Goal: Information Seeking & Learning: Learn about a topic

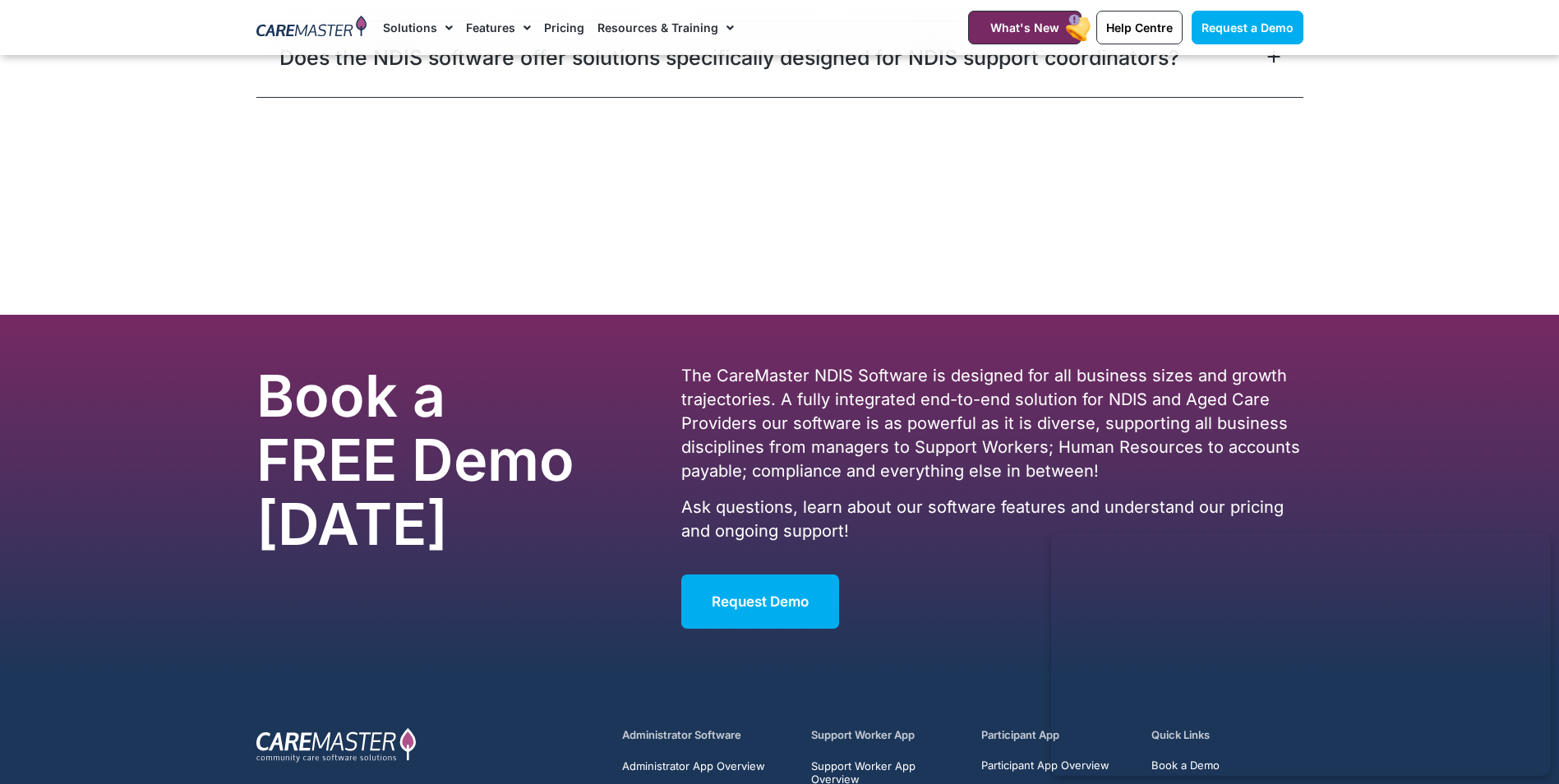
scroll to position [9917, 0]
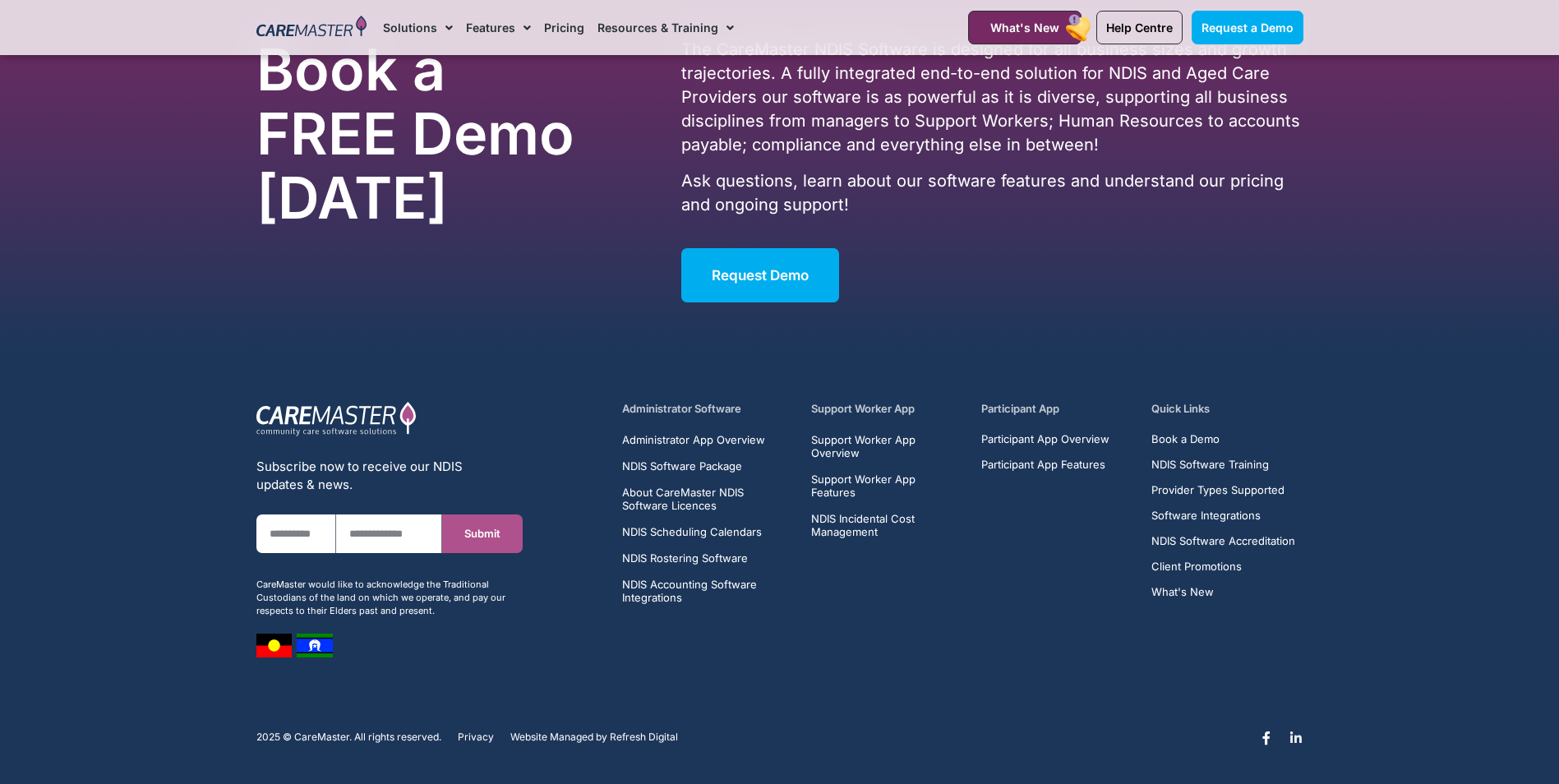
click at [1300, 731] on icon at bounding box center [1296, 737] width 13 height 13
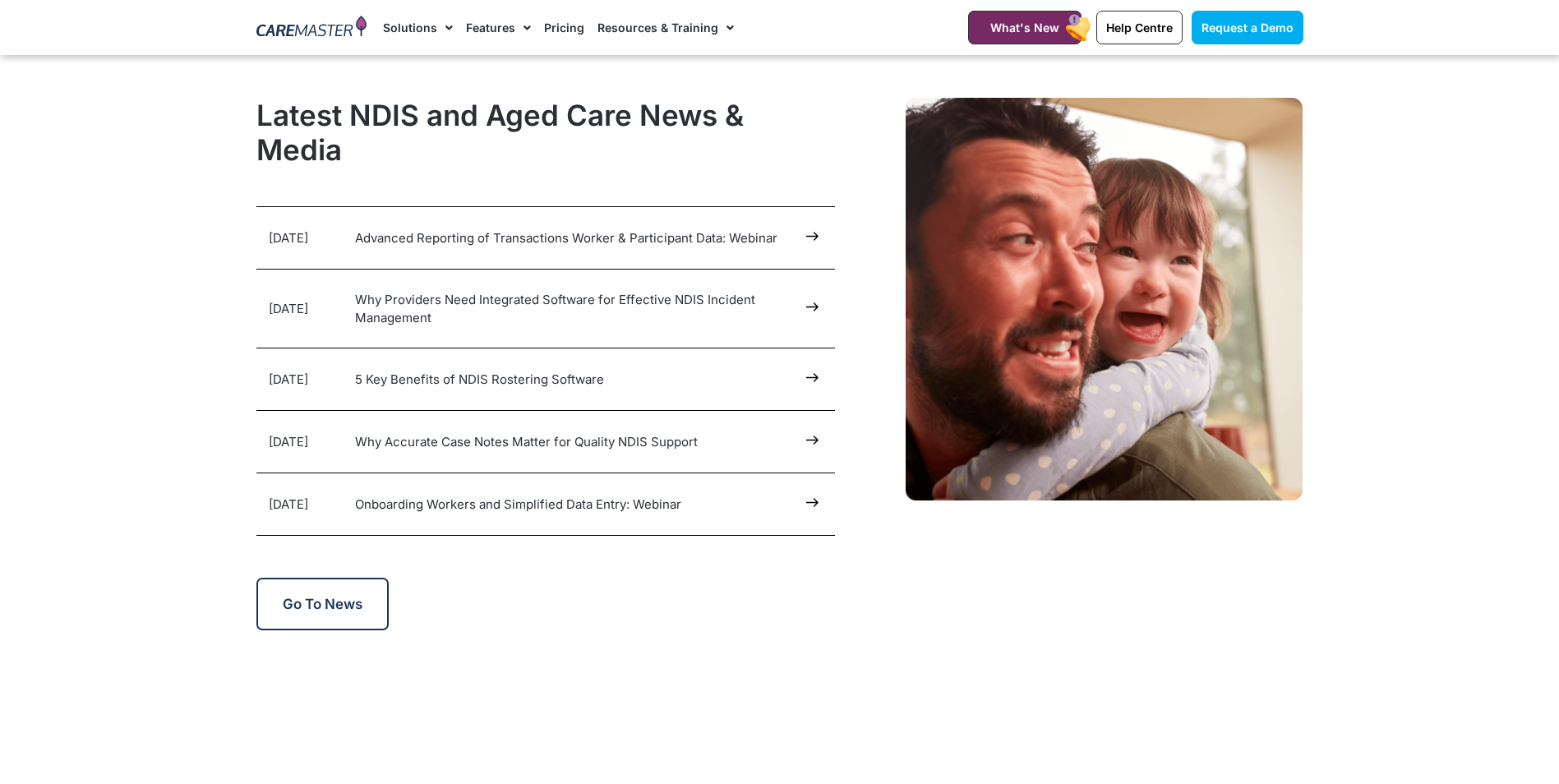
scroll to position [7864, 0]
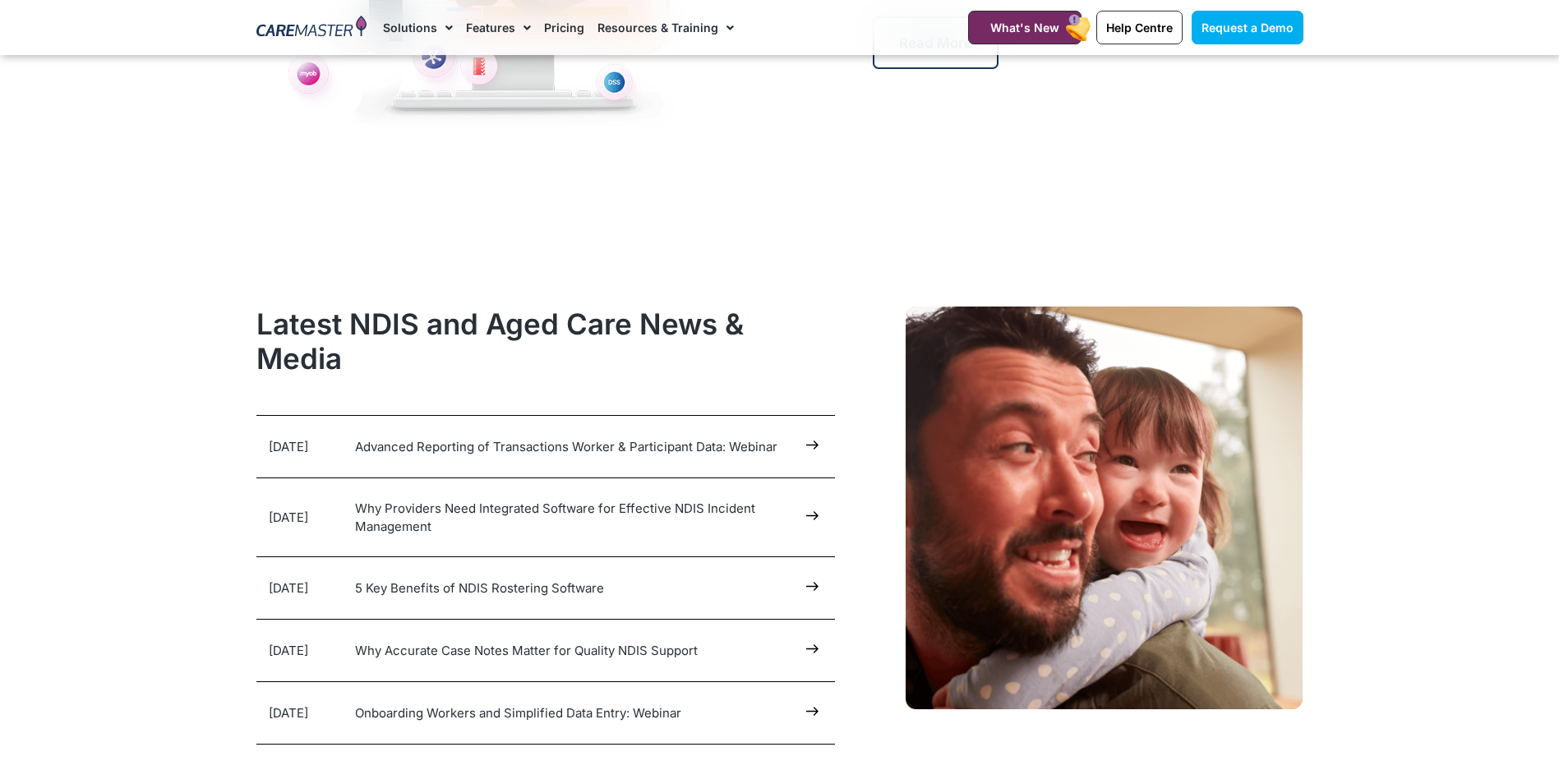
click at [95, 361] on section "Latest NDIS and Aged Care News & Media [DATE] Advanced Reporting of Transaction…" at bounding box center [780, 572] width 1559 height 549
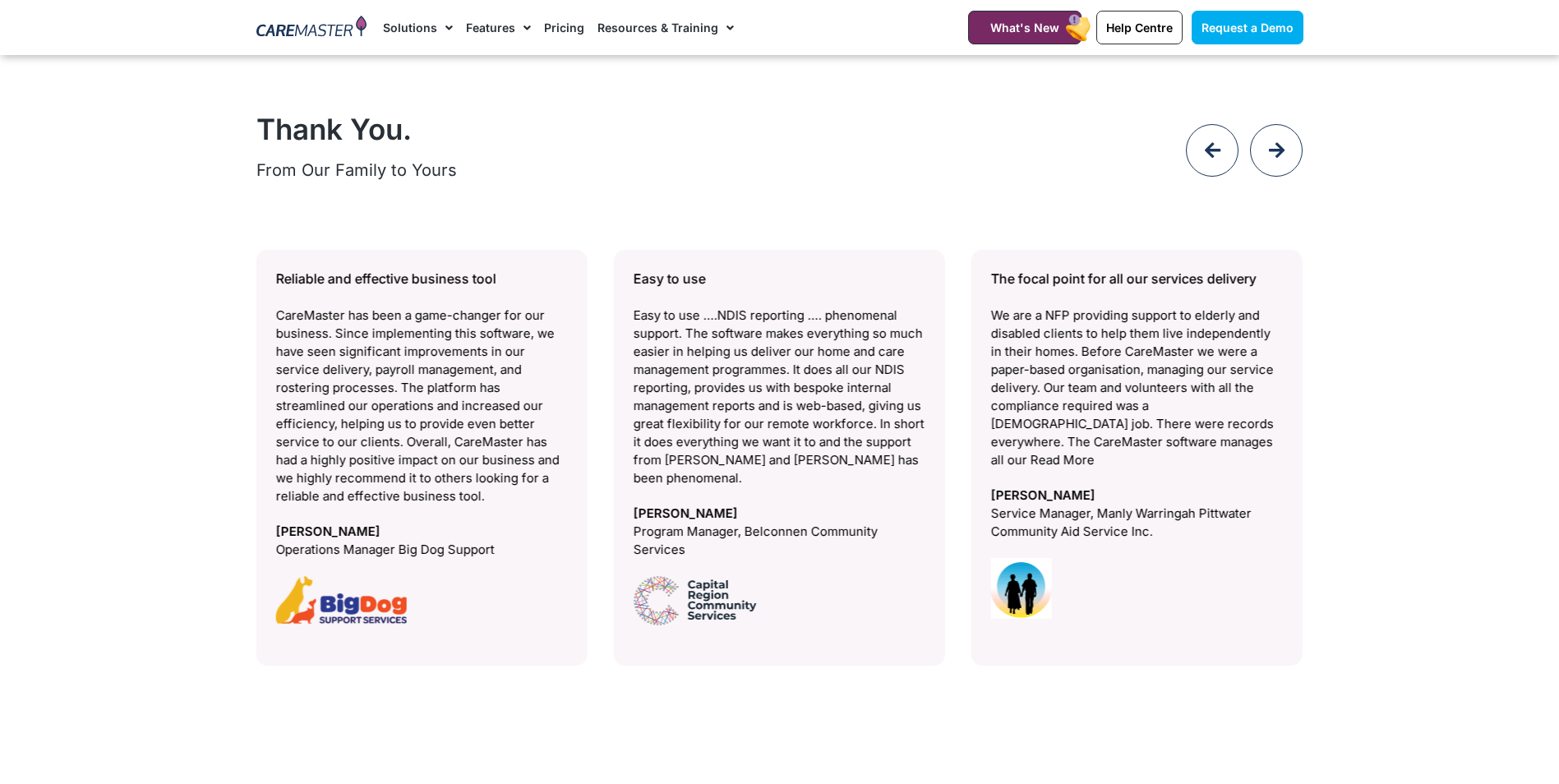
scroll to position [6550, 0]
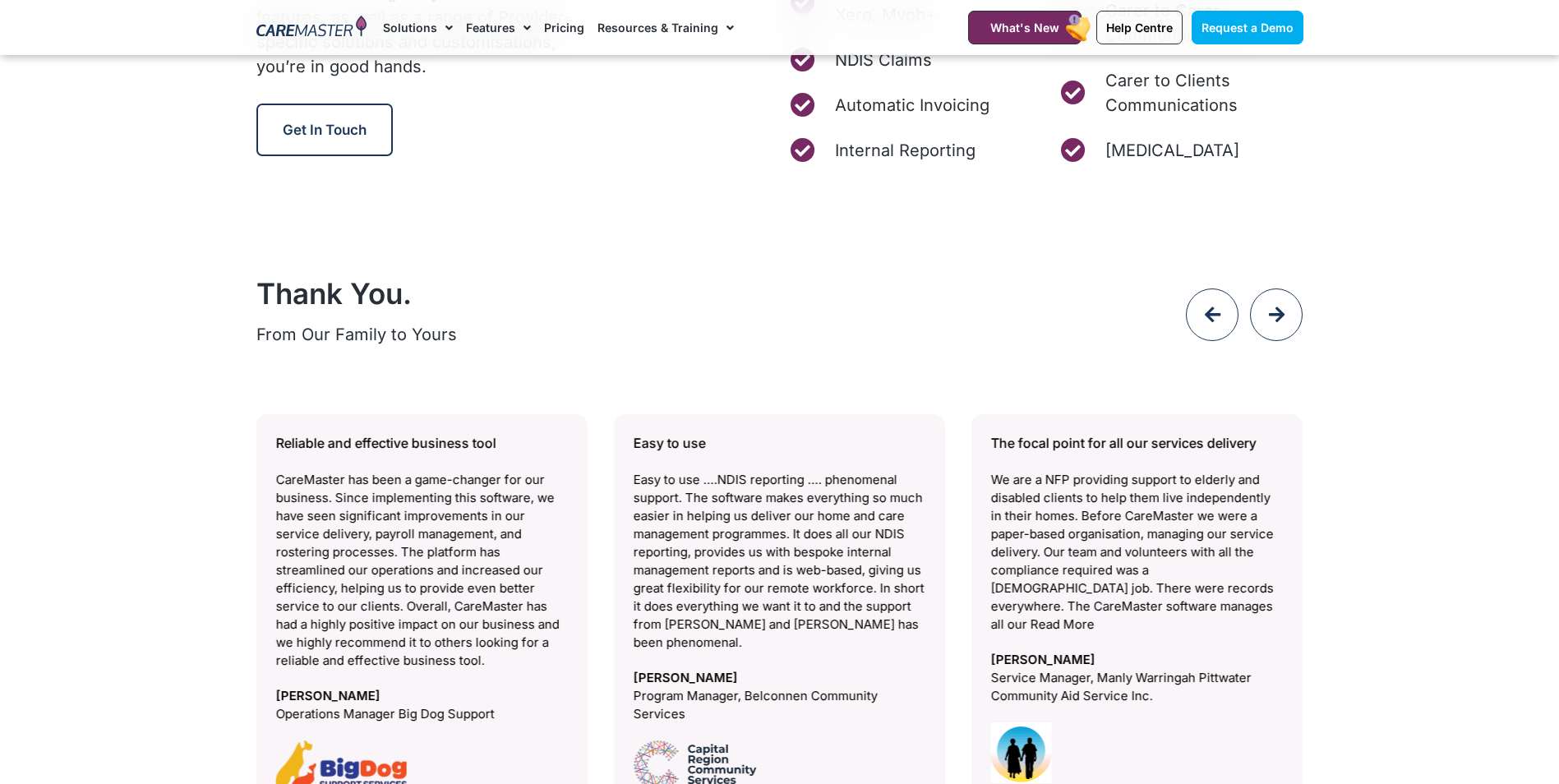
click at [765, 312] on div "Thank You." at bounding box center [662, 299] width 812 height 46
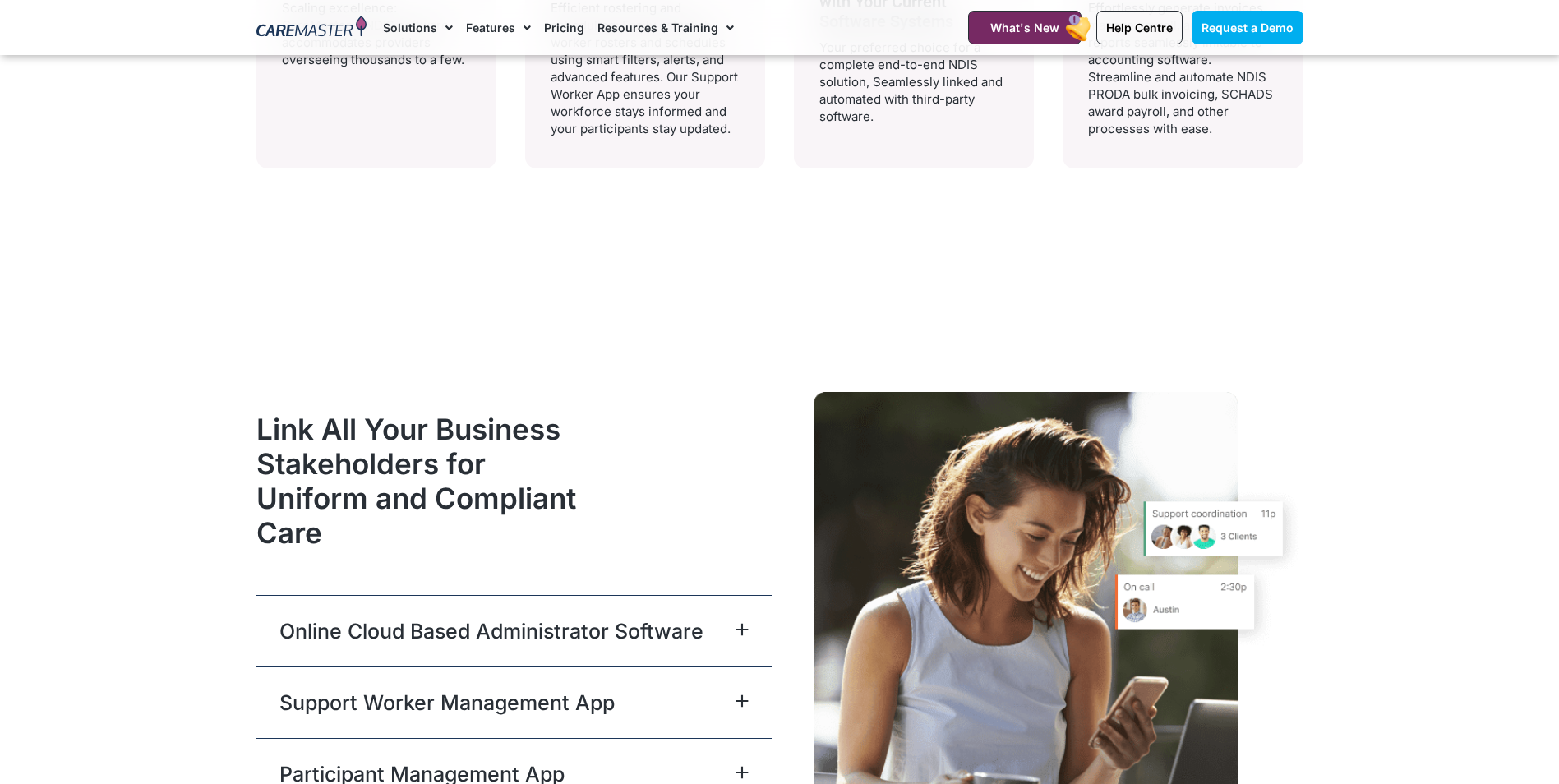
scroll to position [3429, 0]
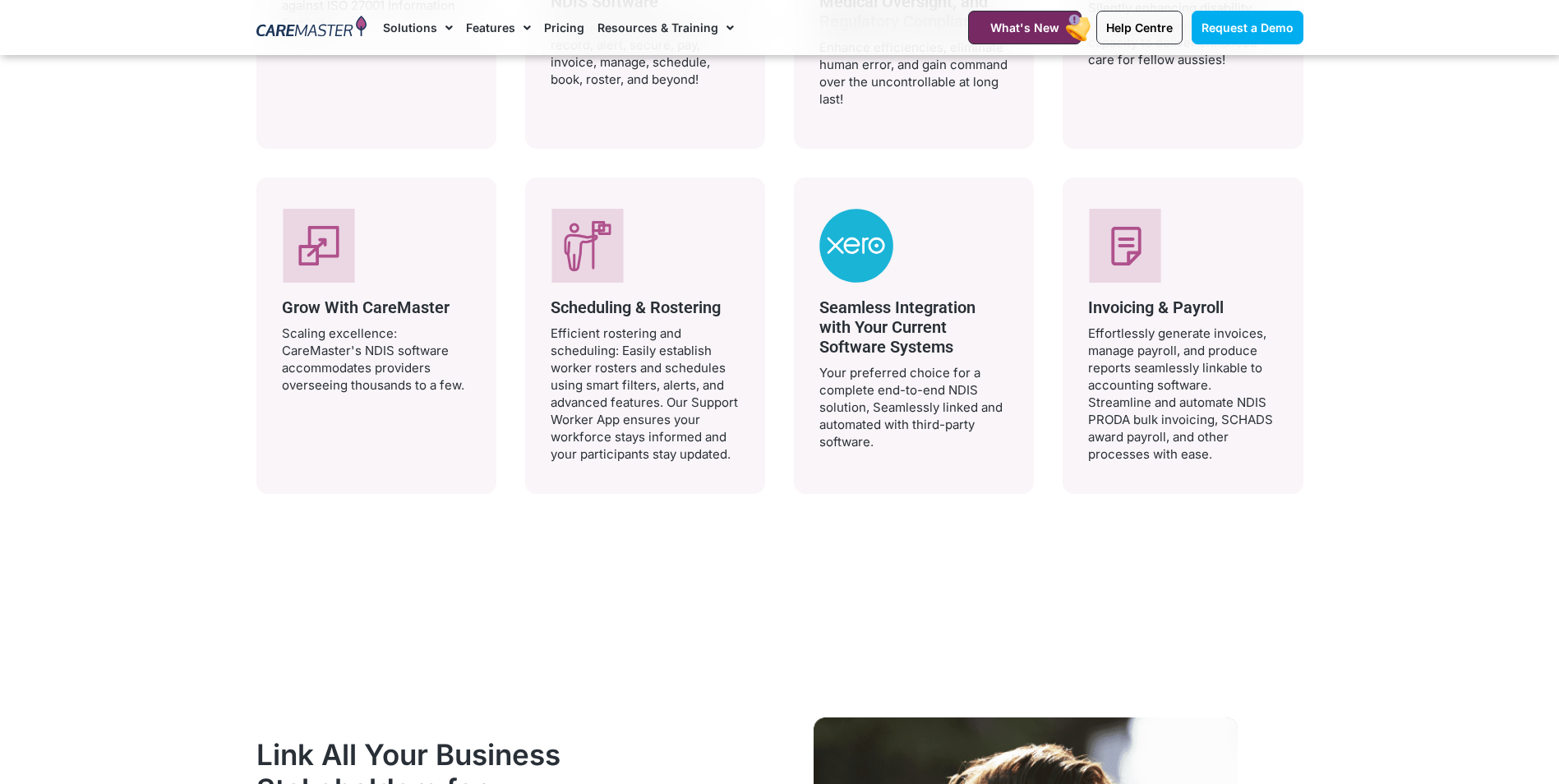
scroll to position [3347, 0]
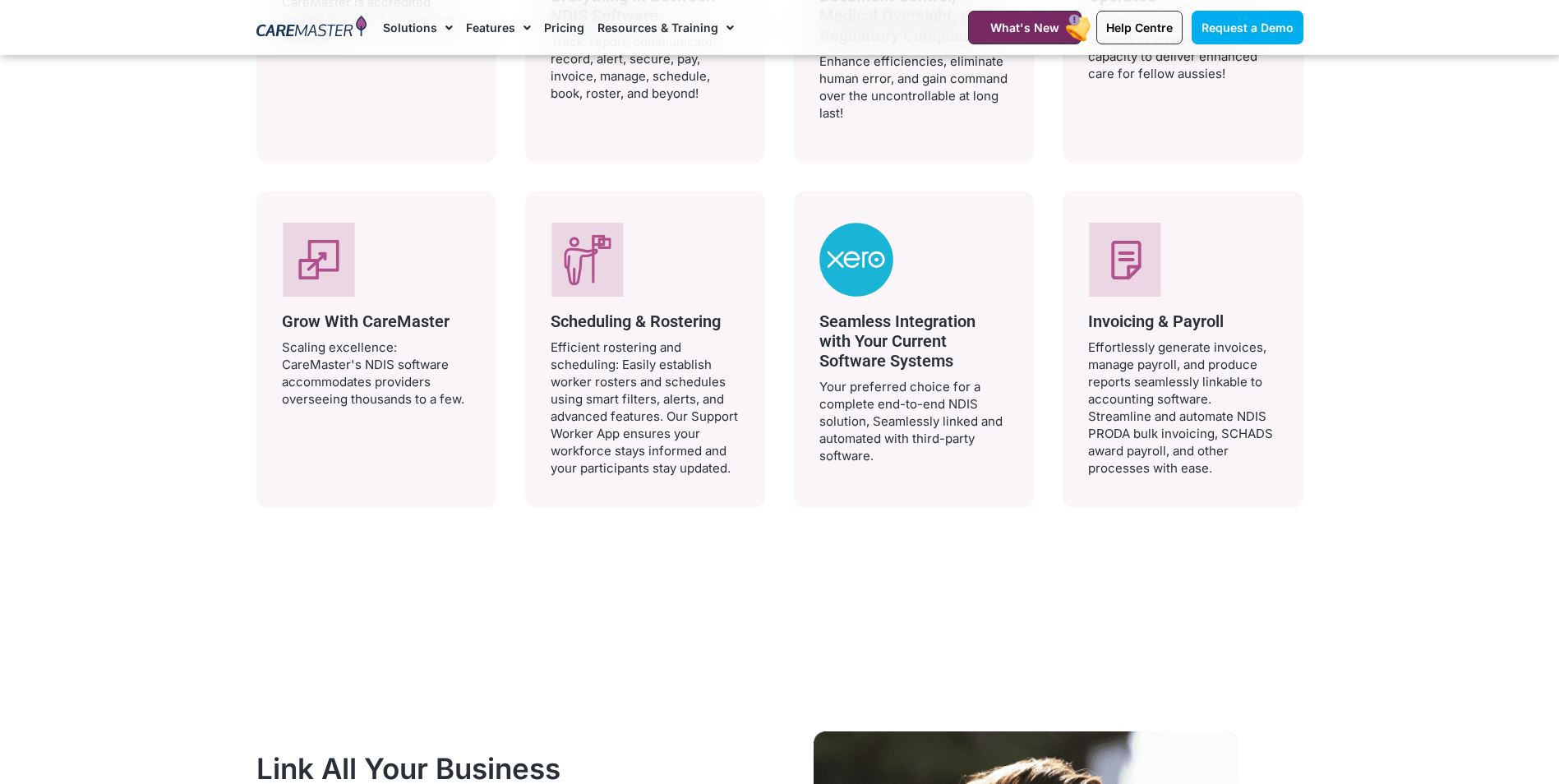
drag, startPoint x: 512, startPoint y: 572, endPoint x: 181, endPoint y: 545, distance: 332.1
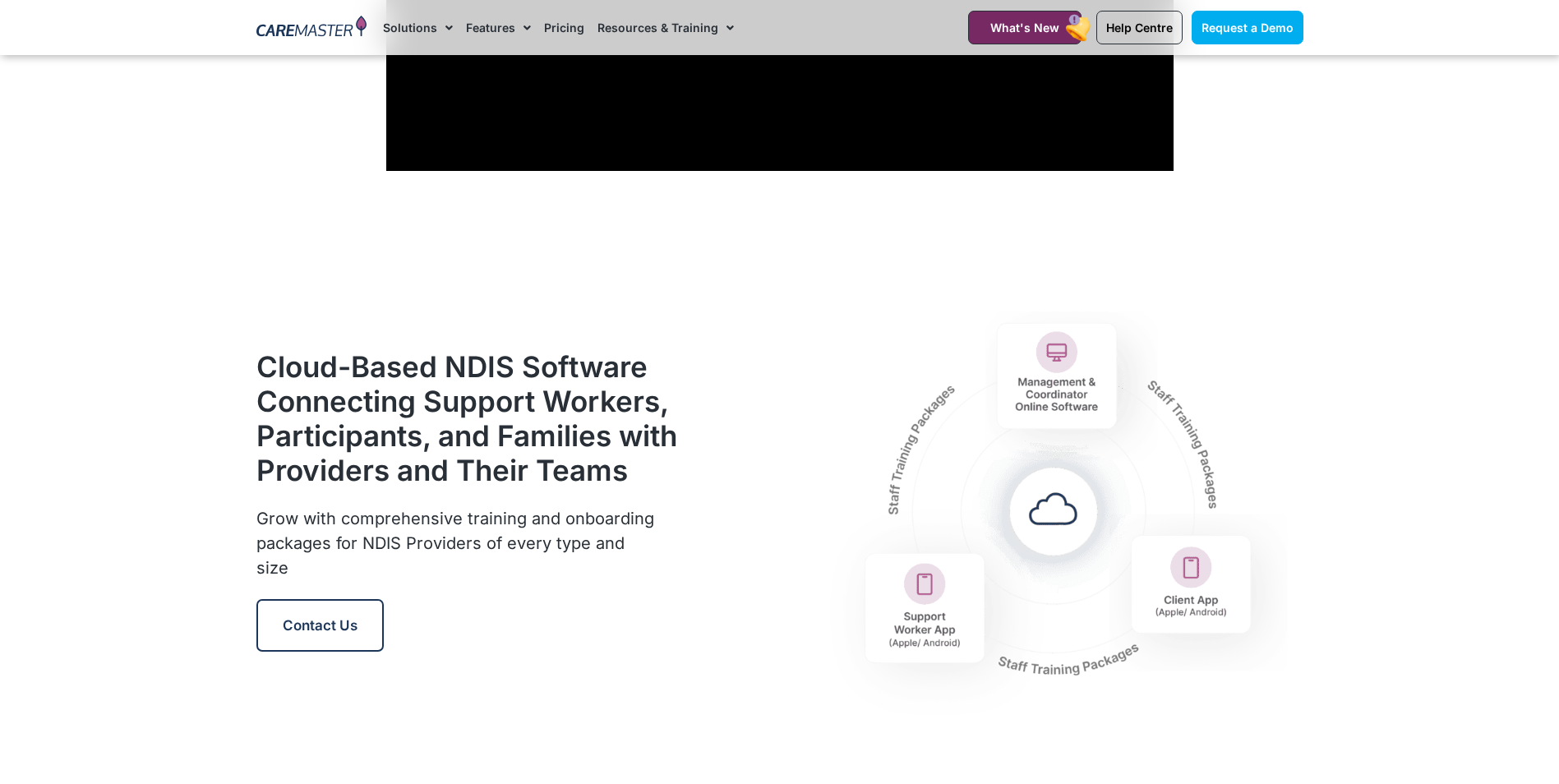
scroll to position [1457, 0]
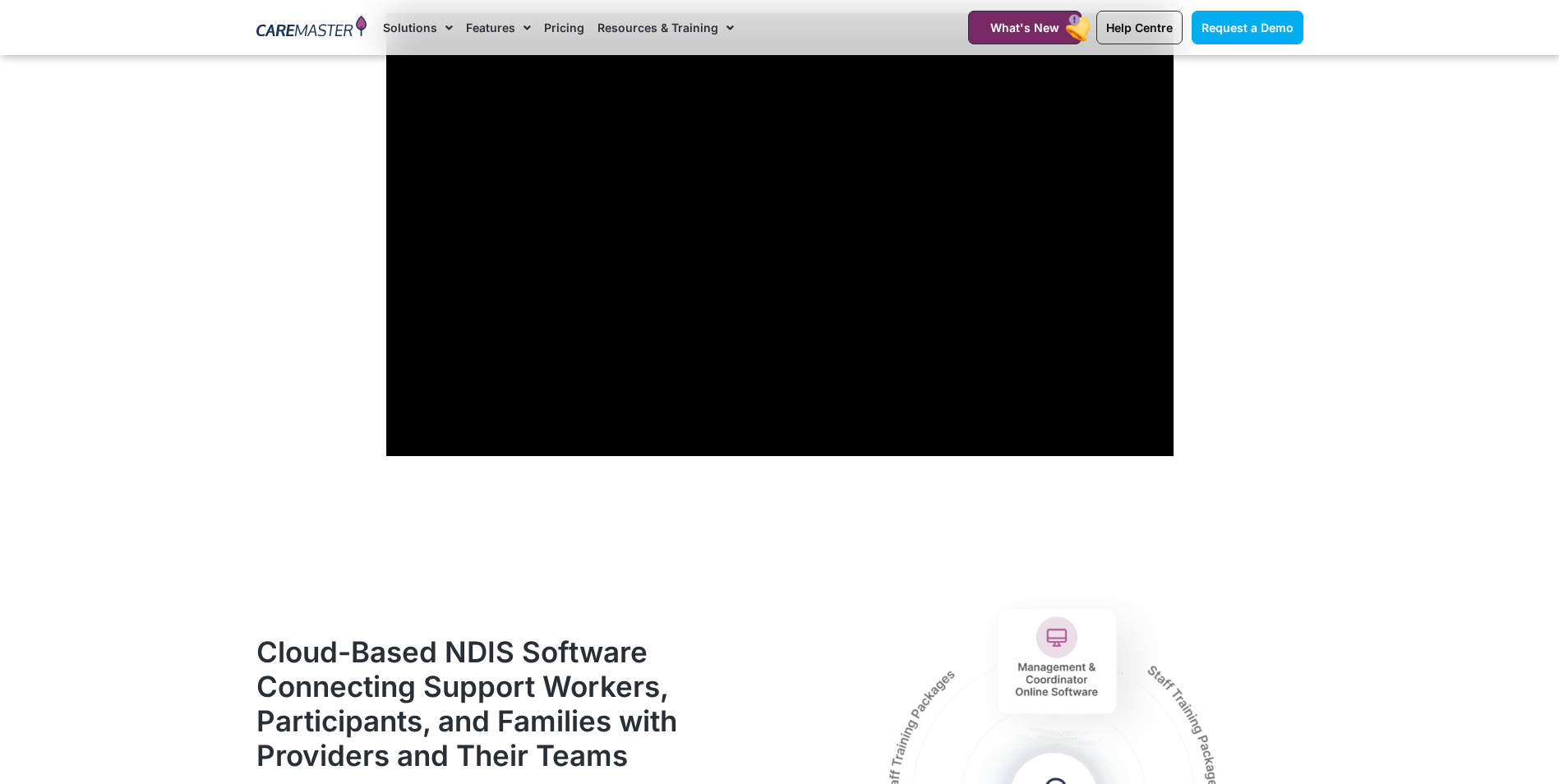
click at [219, 341] on section "Discover the Benefits of Our NDIS & Aged Care Software" at bounding box center [780, 188] width 1559 height 551
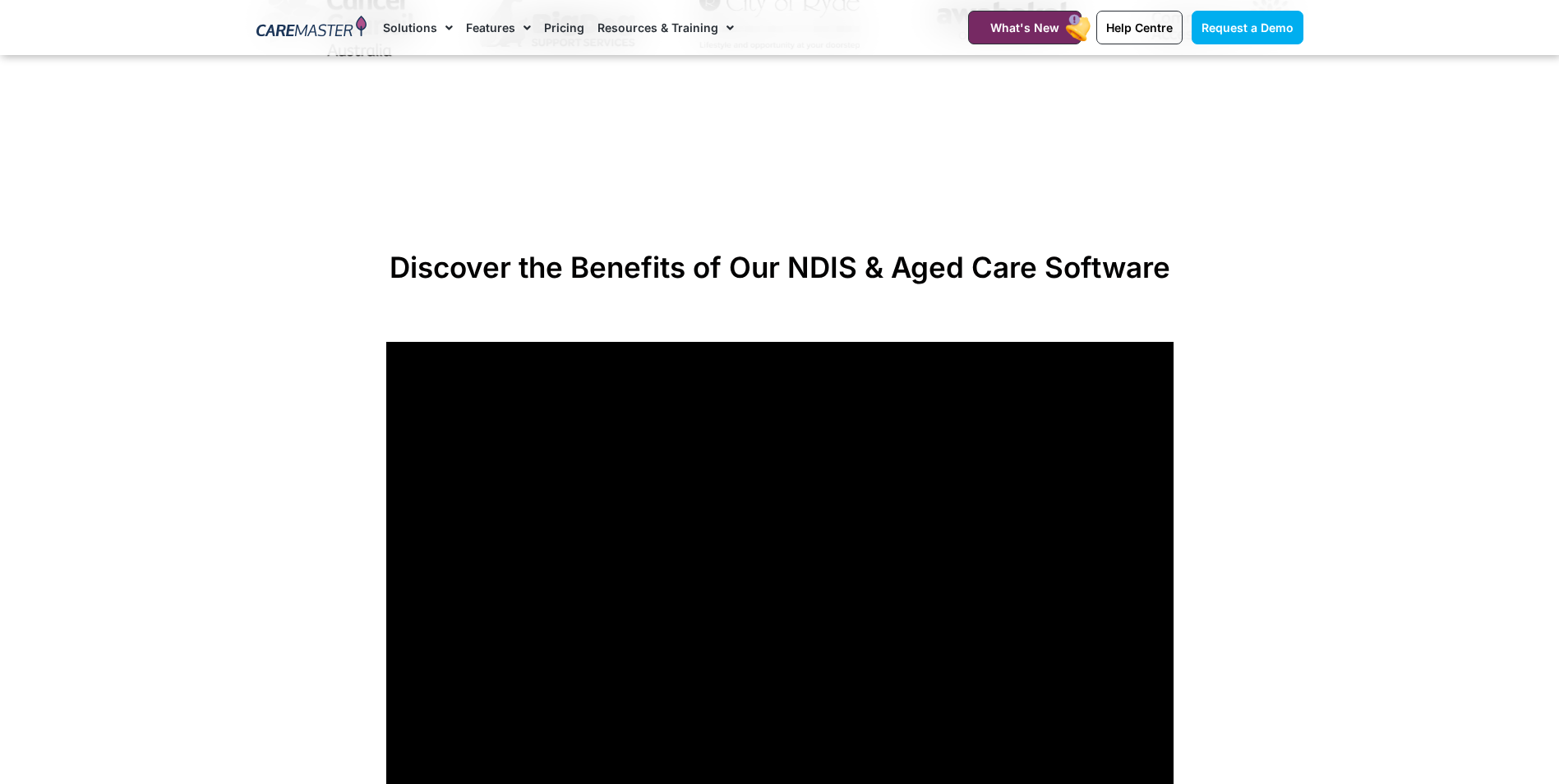
click at [226, 362] on section "Discover the Benefits of Our NDIS & Aged Care Software" at bounding box center [780, 516] width 1559 height 551
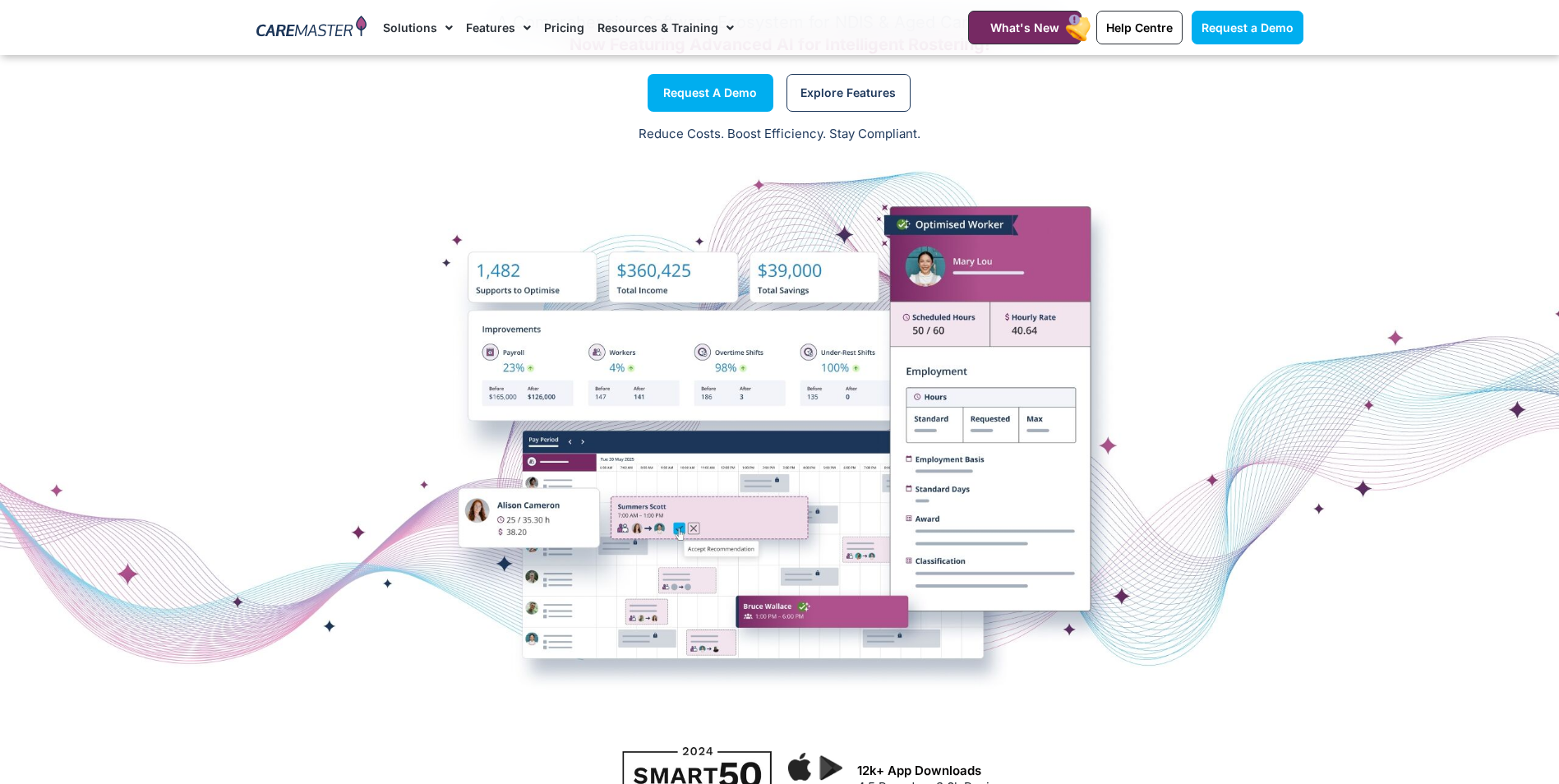
scroll to position [164, 0]
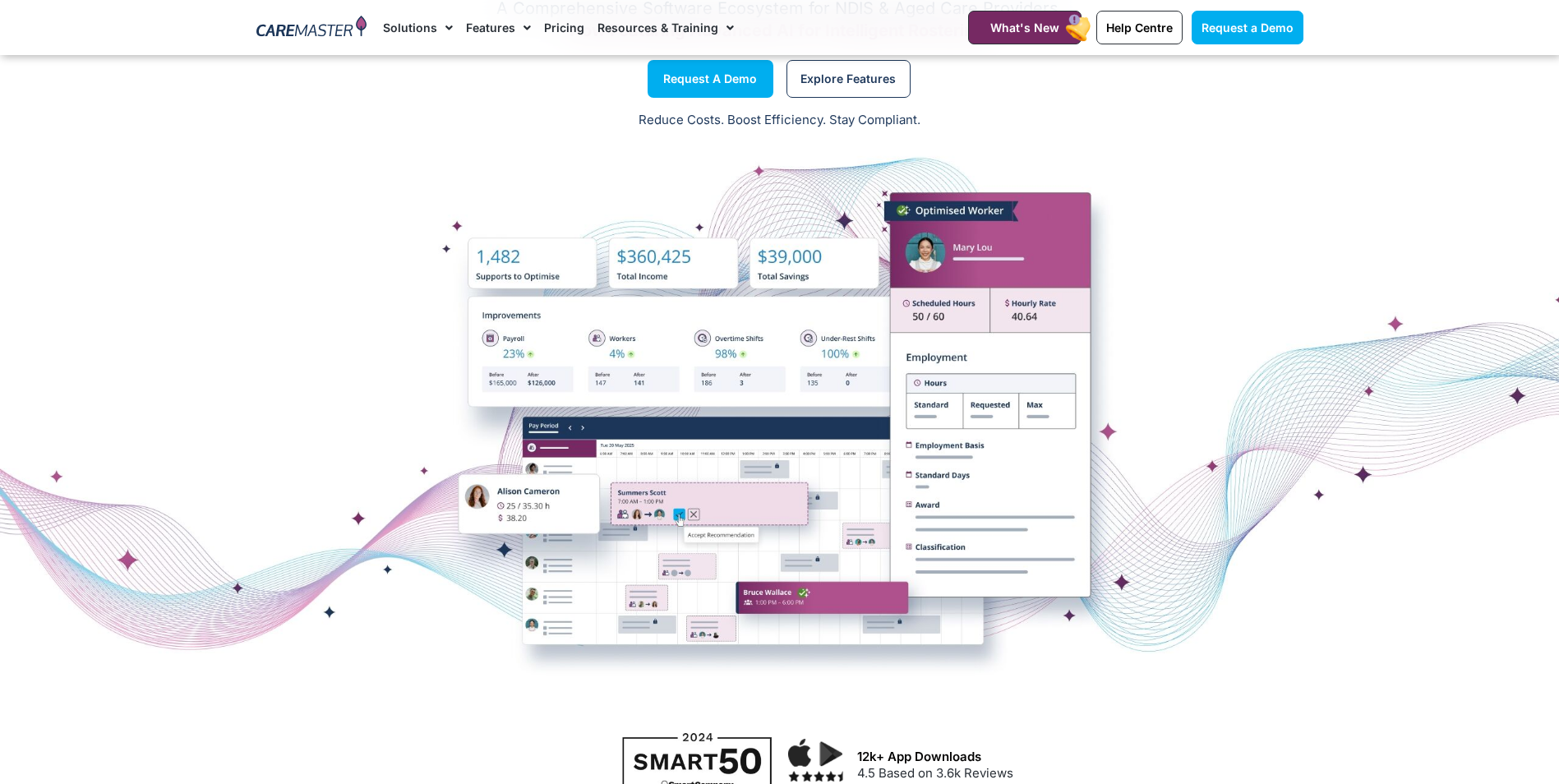
click at [188, 191] on div at bounding box center [780, 429] width 1559 height 575
